Goal: Use online tool/utility: Utilize a website feature to perform a specific function

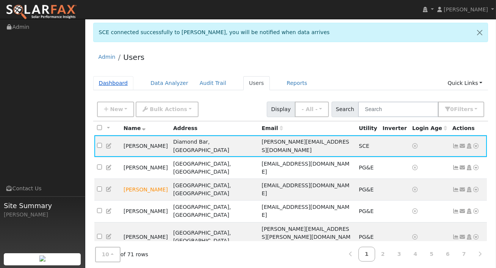
click at [111, 84] on link "Dashboard" at bounding box center [113, 83] width 41 height 14
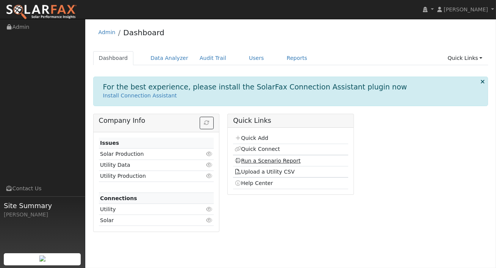
click at [271, 160] on link "Run a Scenario Report" at bounding box center [268, 161] width 66 height 6
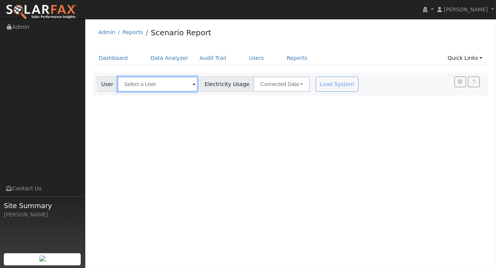
click at [181, 83] on input "text" at bounding box center [157, 84] width 80 height 15
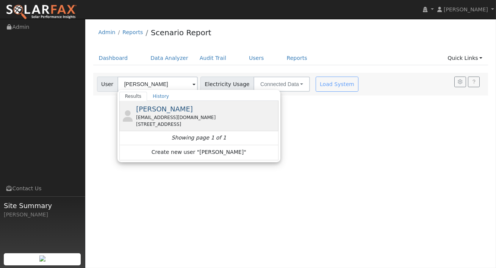
click at [182, 119] on div "joshsolari@gmail.com" at bounding box center [206, 117] width 141 height 7
type input "Josh Solari"
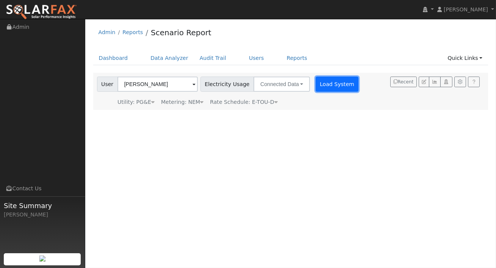
click at [316, 86] on button "Load System" at bounding box center [337, 84] width 43 height 15
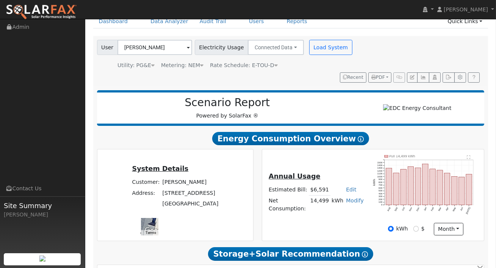
scroll to position [55, 0]
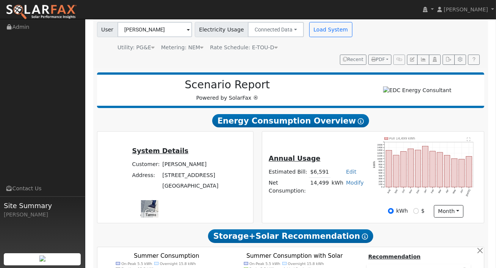
click at [469, 141] on text "" at bounding box center [469, 139] width 3 height 4
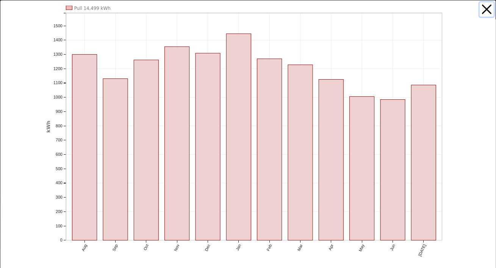
click at [486, 9] on button "button" at bounding box center [487, 9] width 14 height 14
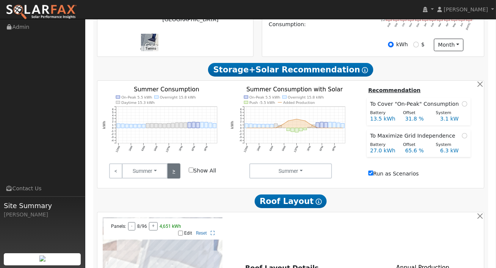
scroll to position [222, 0]
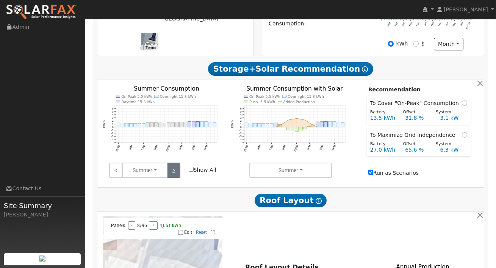
click at [175, 173] on link ">" at bounding box center [173, 170] width 13 height 15
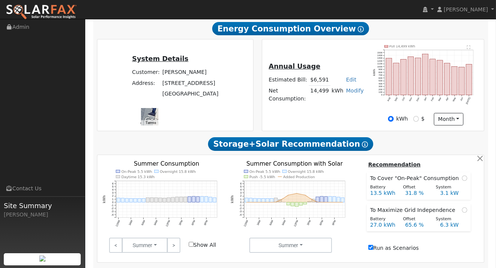
scroll to position [143, 0]
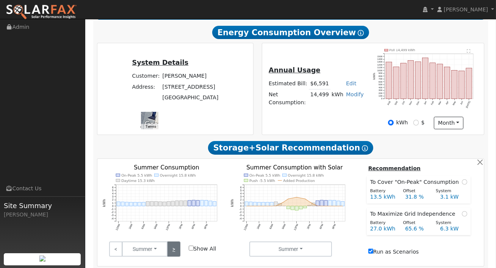
click at [172, 247] on link ">" at bounding box center [173, 248] width 13 height 15
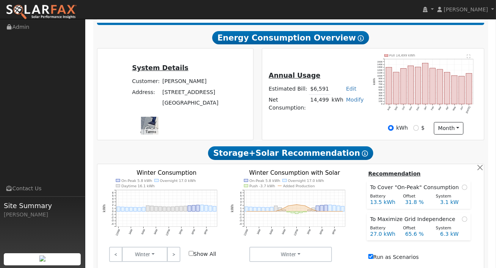
scroll to position [0, 0]
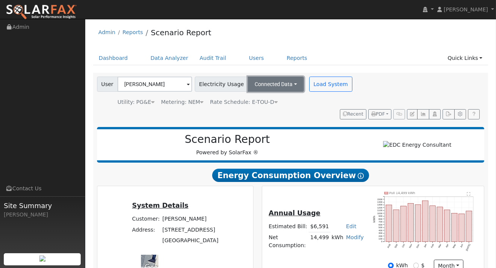
click at [272, 78] on button "Connected Data" at bounding box center [276, 84] width 56 height 15
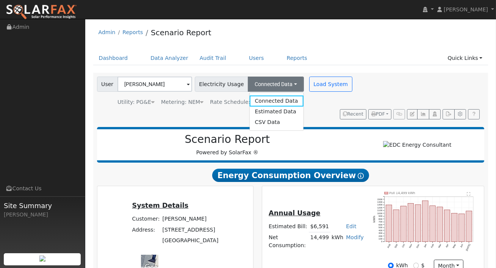
click at [193, 105] on div "Metering: NEM" at bounding box center [182, 102] width 42 height 8
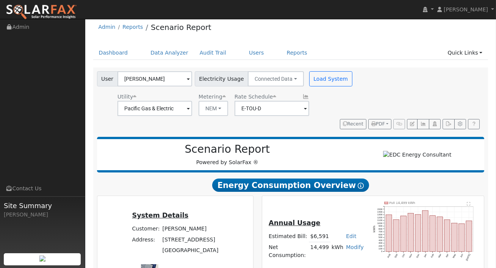
scroll to position [9, 0]
